Goal: Task Accomplishment & Management: Manage account settings

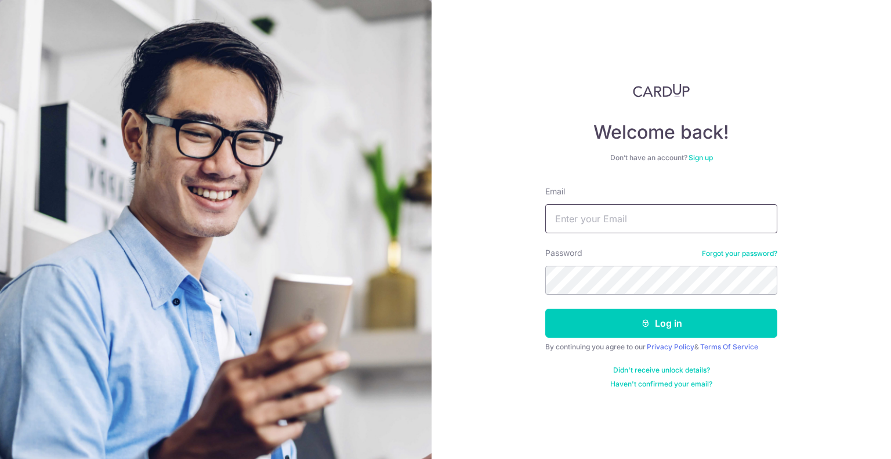
type input "[EMAIL_ADDRESS][PERSON_NAME][DOMAIN_NAME]"
click at [544, 281] on div "Welcome back! Don’t have an account? Sign up Email jass.chang@dtcworld.com Pass…" at bounding box center [661, 229] width 459 height 459
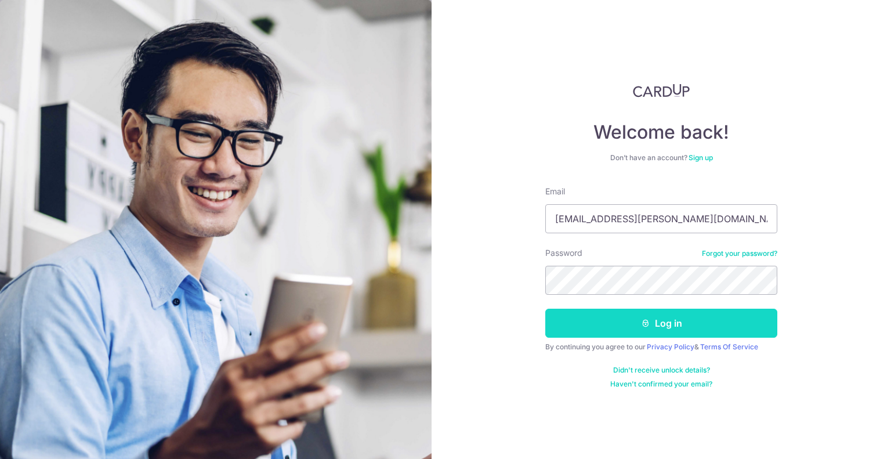
click at [763, 313] on button "Log in" at bounding box center [661, 323] width 232 height 29
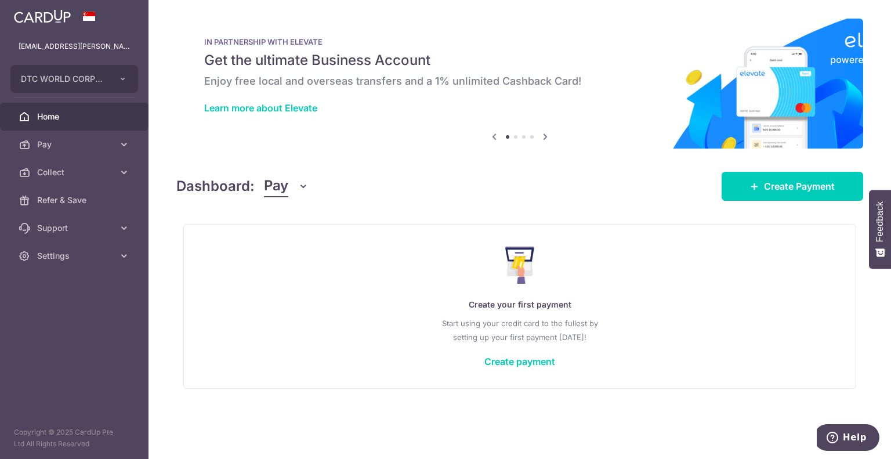
click at [259, 153] on div "× Pause Schedule Pause all future payments in this series Pause just this one p…" at bounding box center [520, 229] width 743 height 459
drag, startPoint x: 317, startPoint y: 150, endPoint x: 81, endPoint y: 150, distance: 235.6
click at [316, 150] on div "× Pause Schedule Pause all future payments in this series Pause just this one p…" at bounding box center [520, 229] width 743 height 459
click at [45, 143] on span "Pay" at bounding box center [75, 145] width 77 height 12
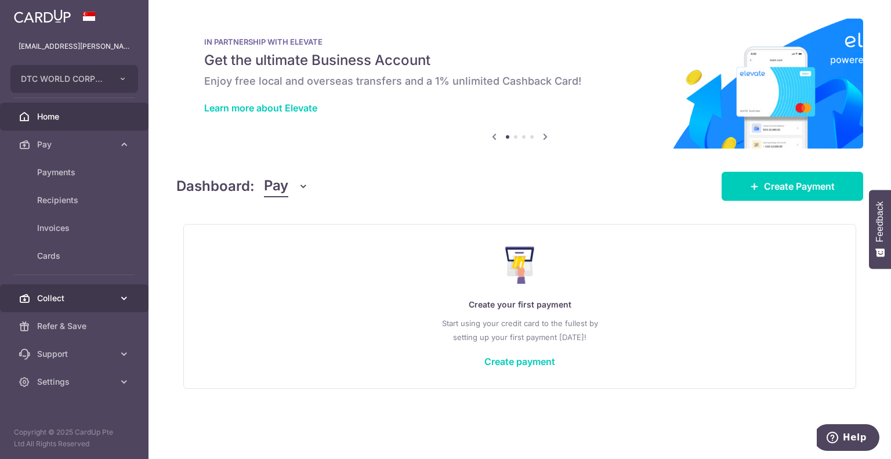
click at [63, 292] on span "Collect" at bounding box center [75, 298] width 77 height 12
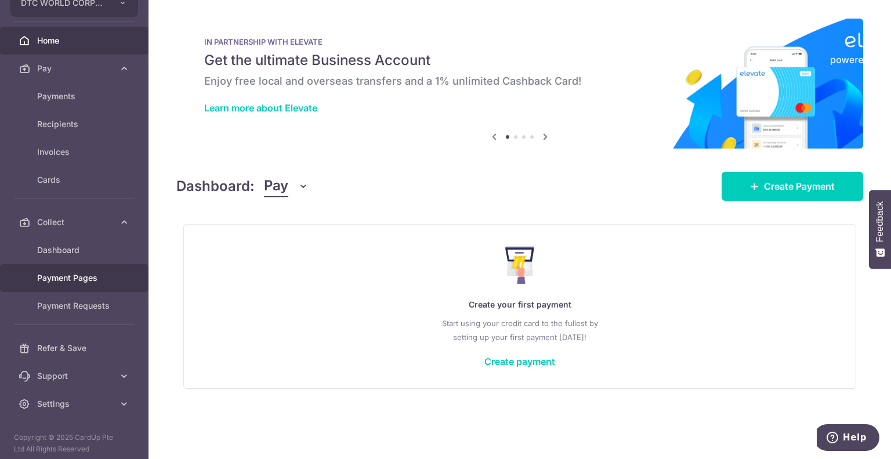
scroll to position [80, 0]
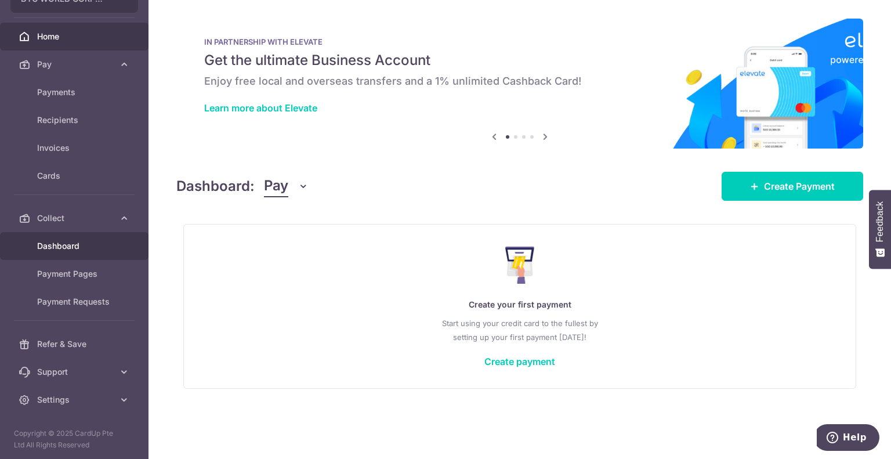
click at [78, 252] on link "Dashboard" at bounding box center [74, 246] width 149 height 28
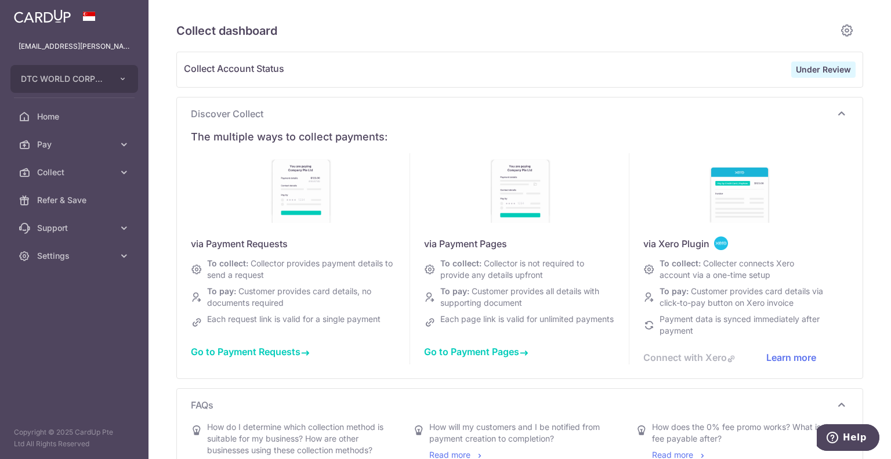
click at [484, 61] on span "Collect Account Status" at bounding box center [487, 69] width 607 height 16
click at [460, 76] on span "Collect Account Status" at bounding box center [487, 69] width 607 height 16
type input "[DATE]"
